Goal: Contribute content

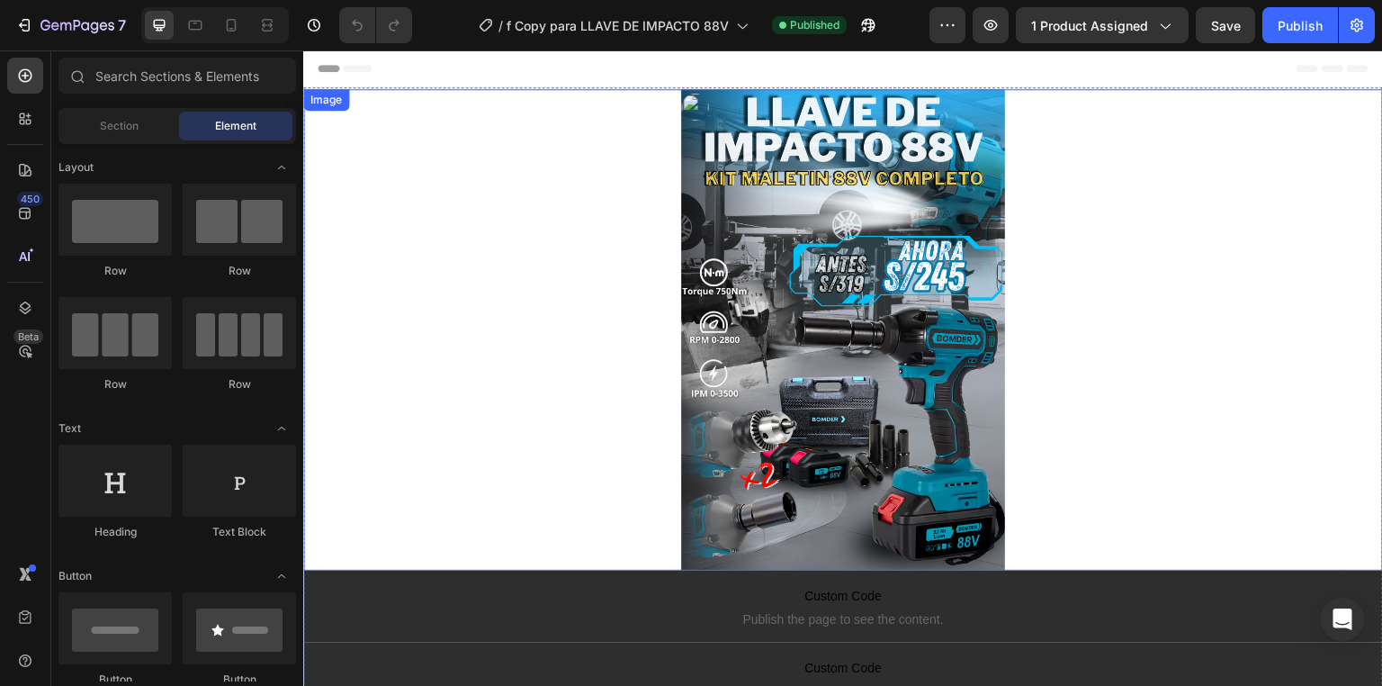
click at [945, 368] on img at bounding box center [843, 329] width 324 height 481
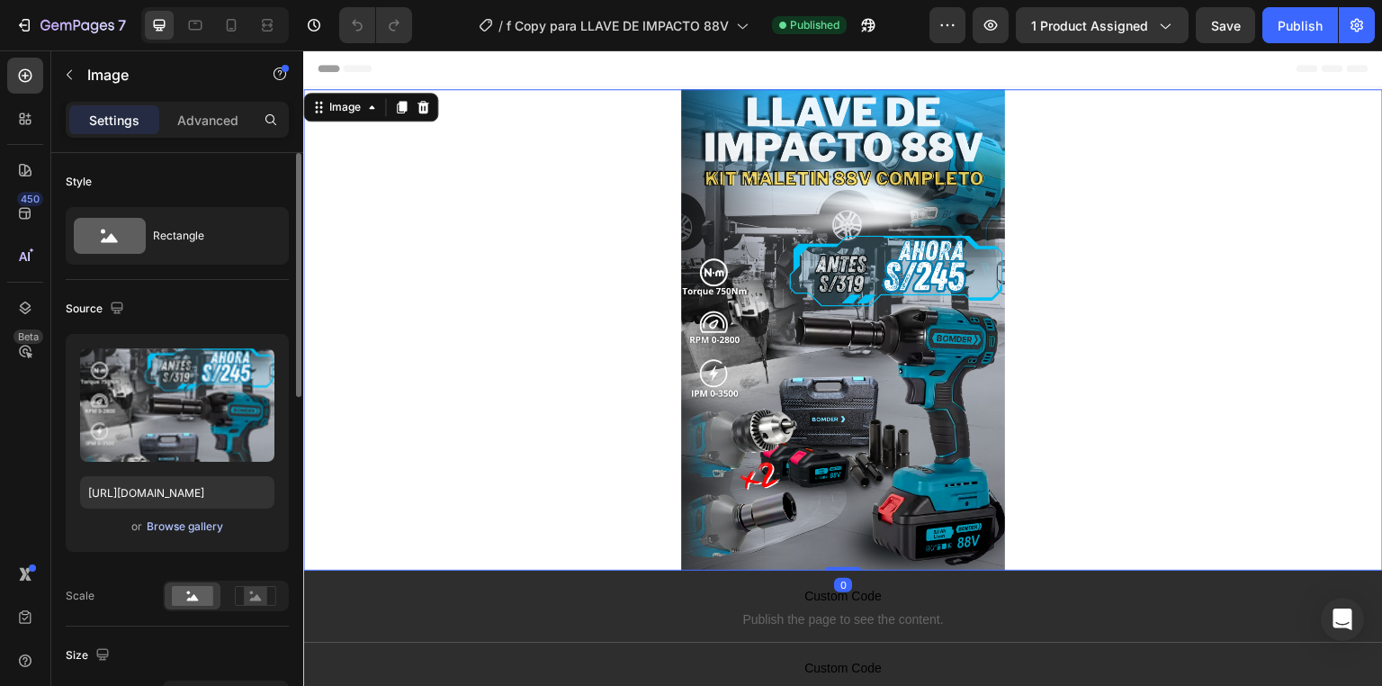
click at [191, 529] on div "Browse gallery" at bounding box center [185, 526] width 76 height 16
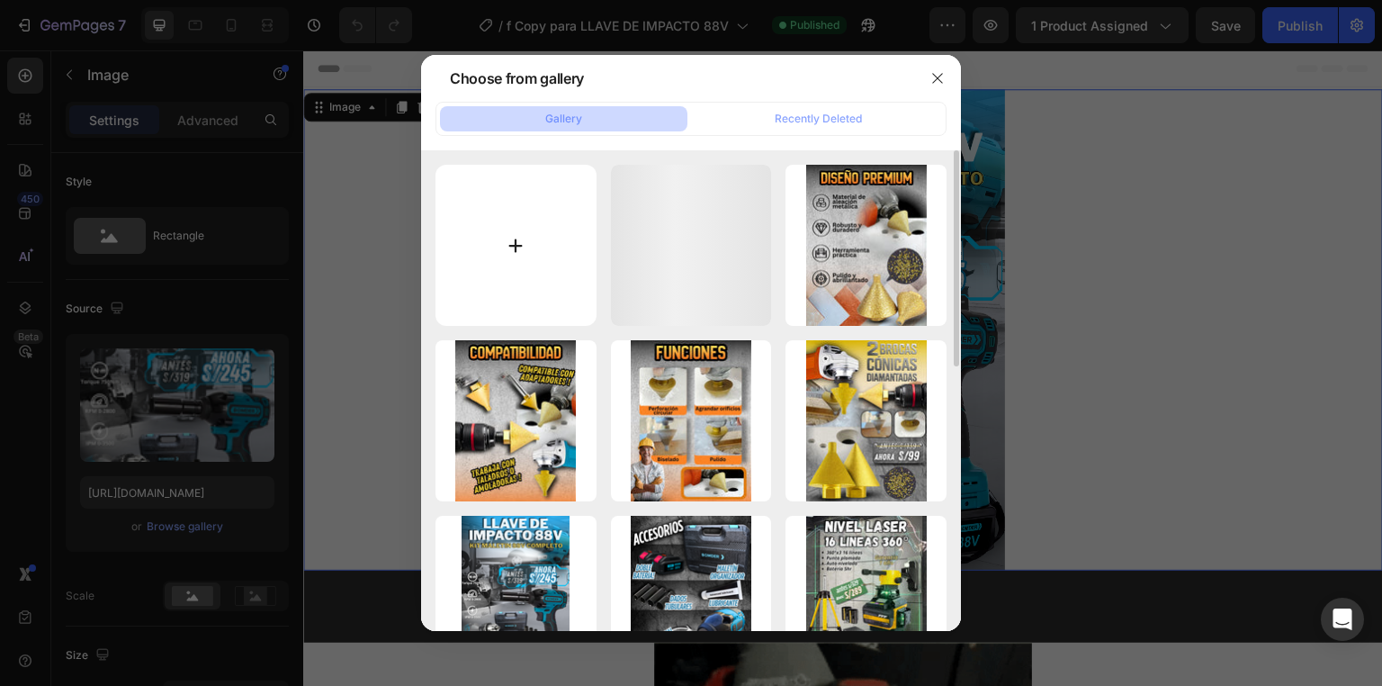
click at [543, 256] on input "file" at bounding box center [516, 245] width 161 height 161
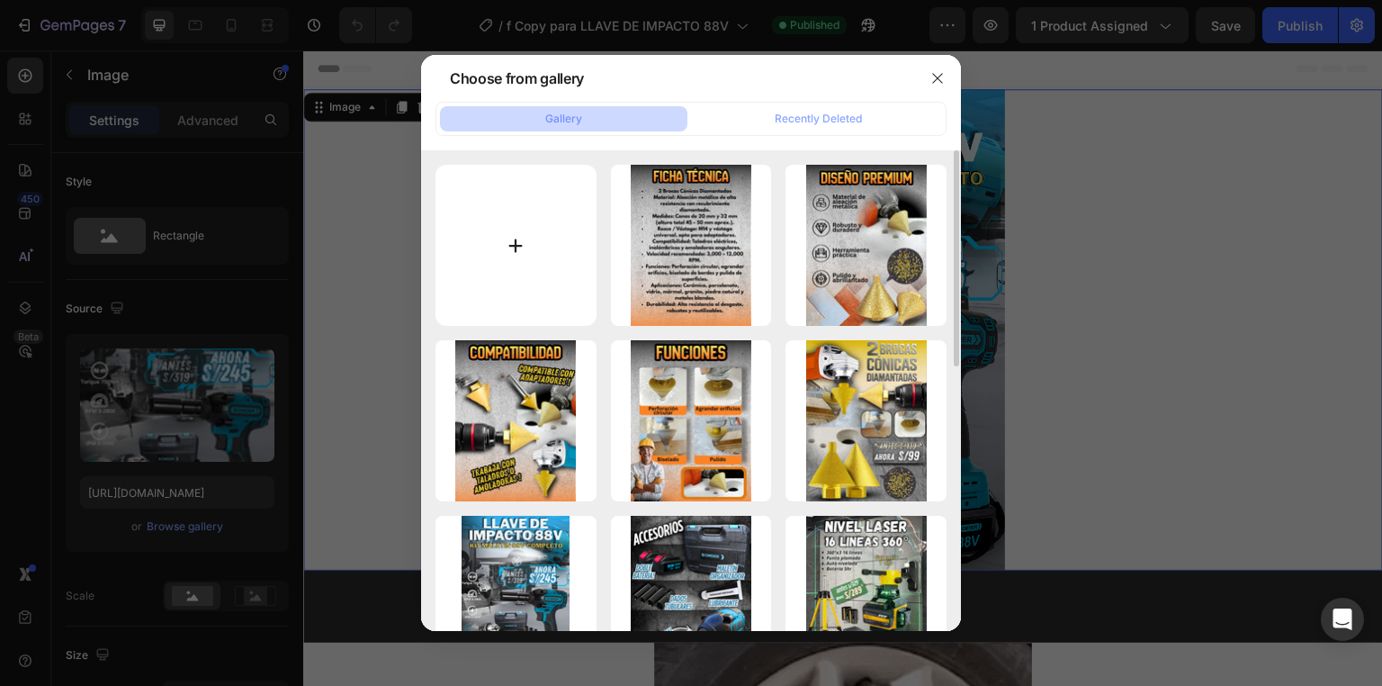
type input "C:\fakepath\antes s319 (12).png"
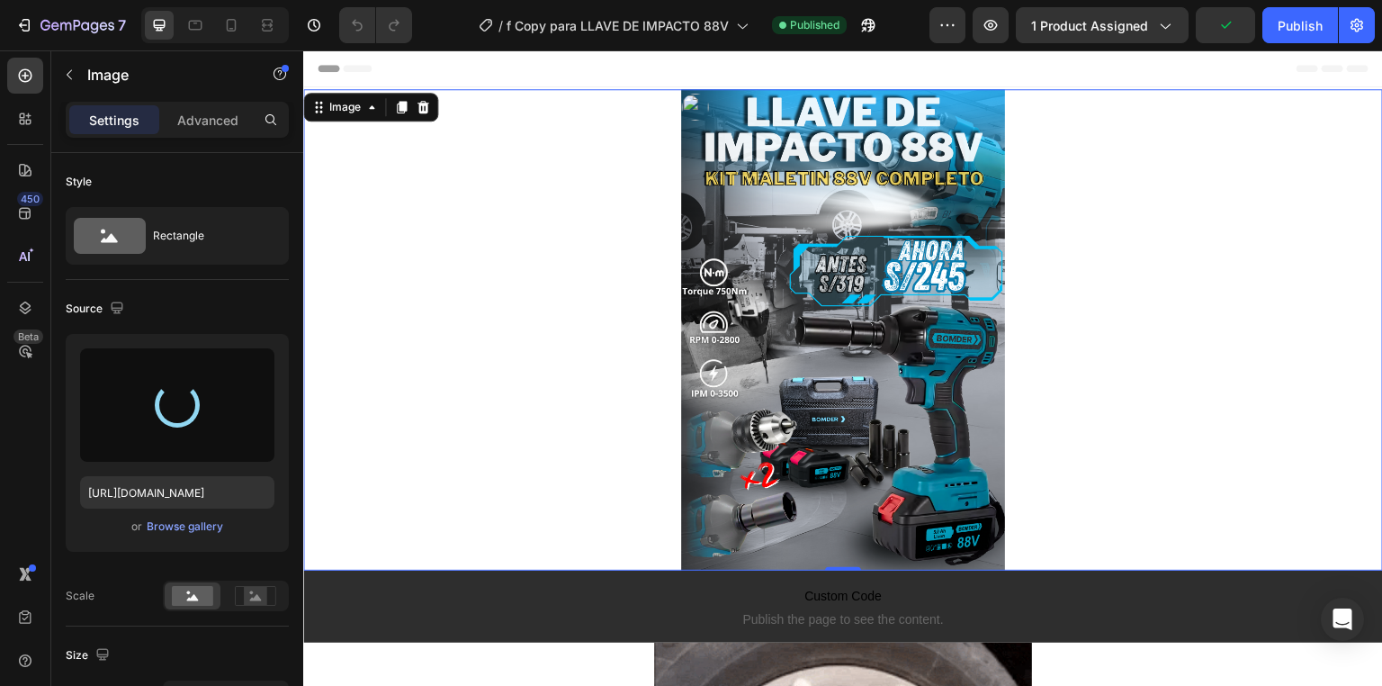
type input "[URL][DOMAIN_NAME]"
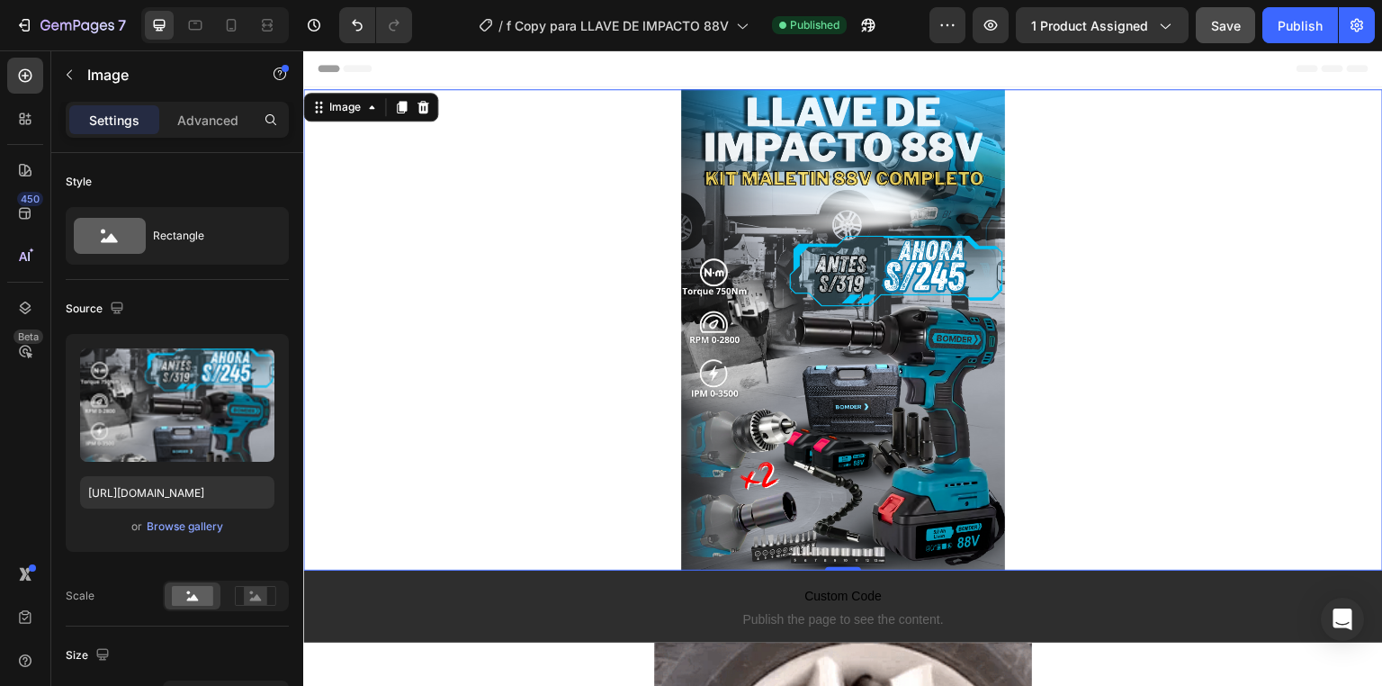
click at [1223, 32] on span "Save" at bounding box center [1226, 25] width 30 height 15
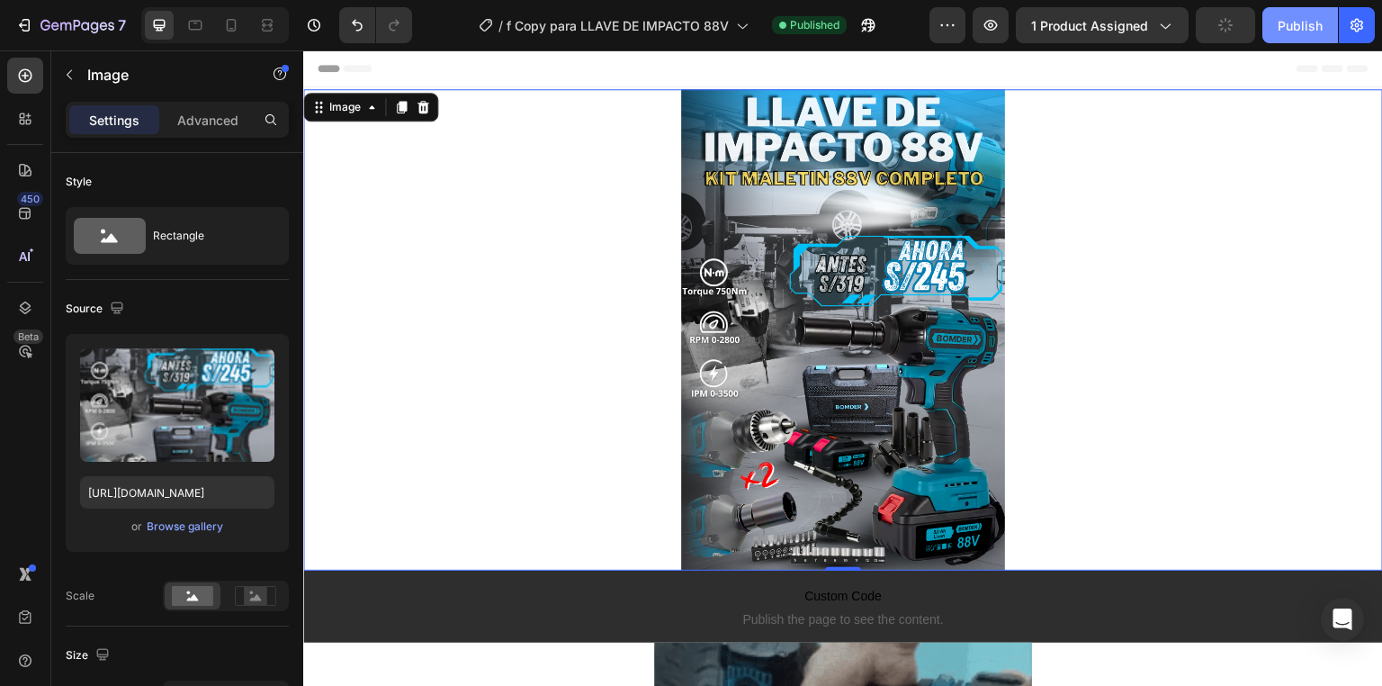
click at [1282, 12] on button "Publish" at bounding box center [1300, 25] width 76 height 36
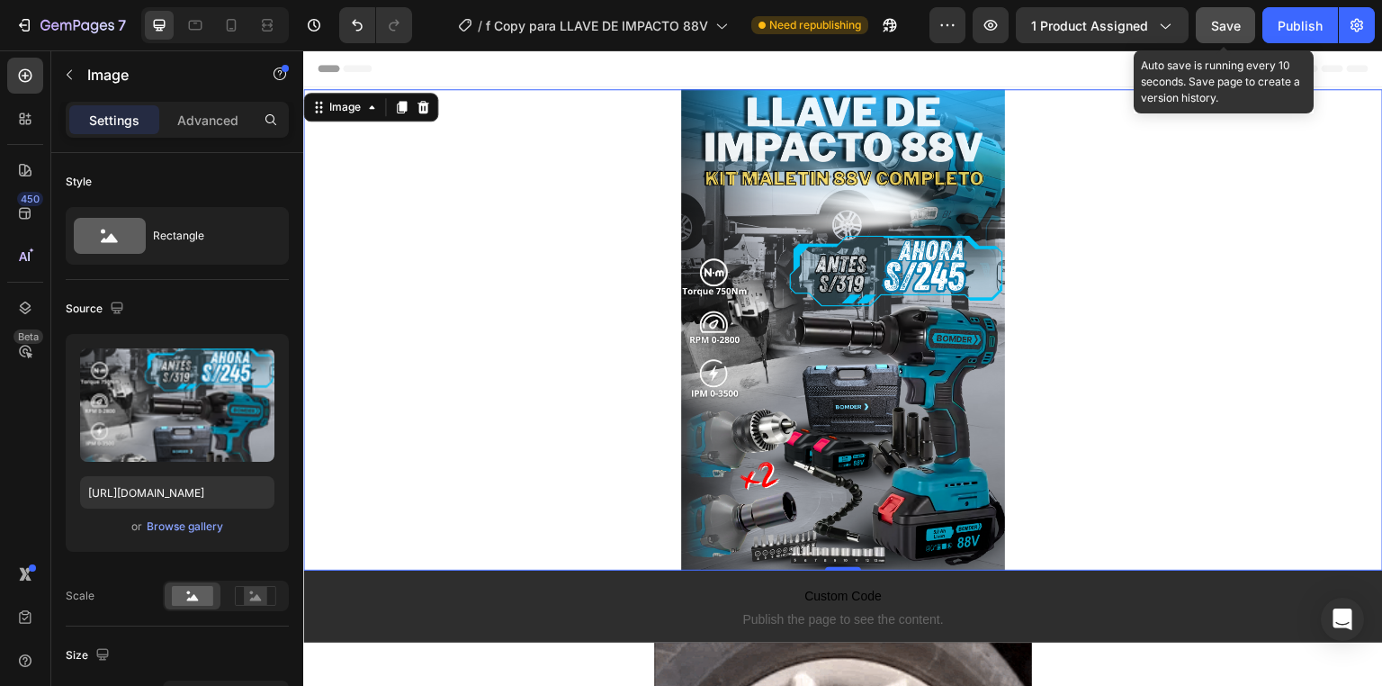
click at [1216, 21] on span "Save" at bounding box center [1226, 25] width 30 height 15
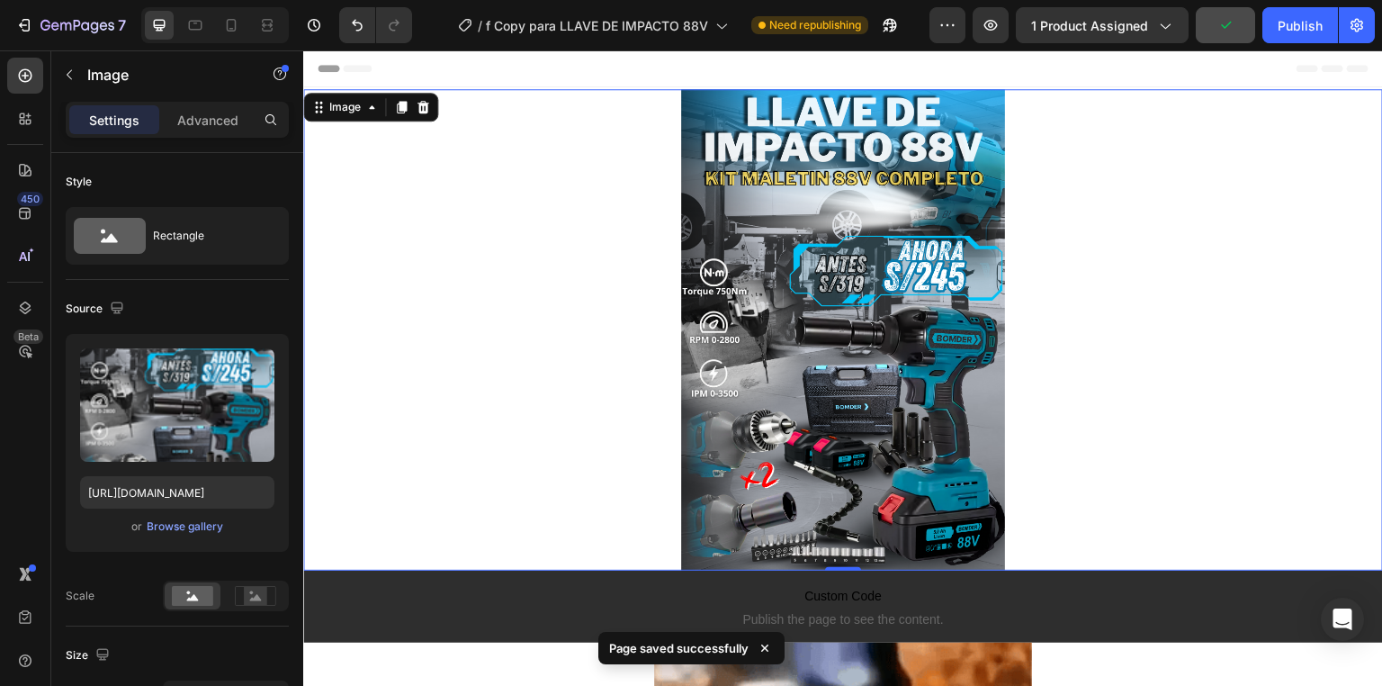
drag, startPoint x: 1277, startPoint y: 14, endPoint x: 1238, endPoint y: 40, distance: 46.7
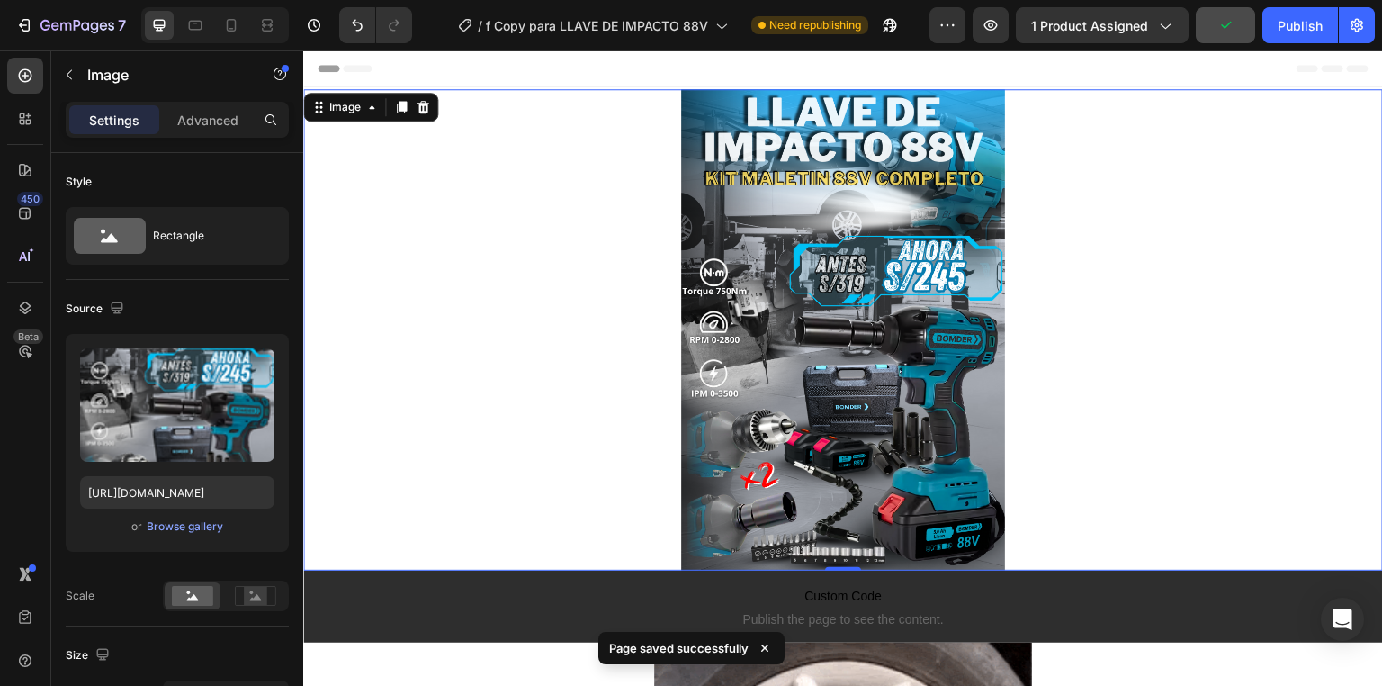
click at [1277, 15] on button "Publish" at bounding box center [1300, 25] width 76 height 36
